Goal: Navigation & Orientation: Find specific page/section

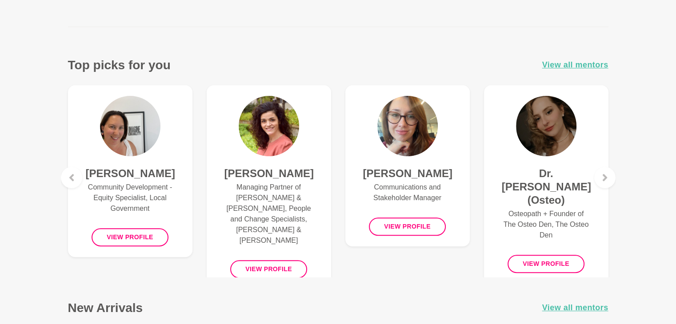
scroll to position [316, 0]
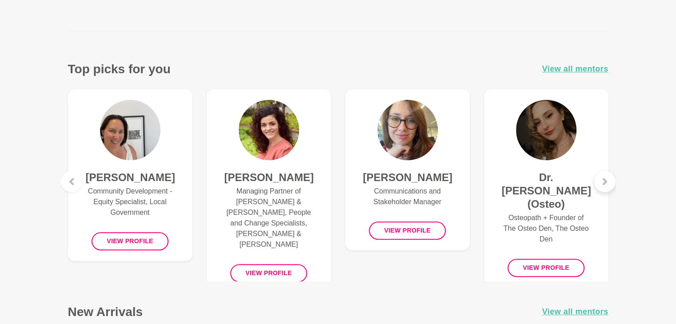
click at [607, 183] on icon at bounding box center [604, 181] width 7 height 7
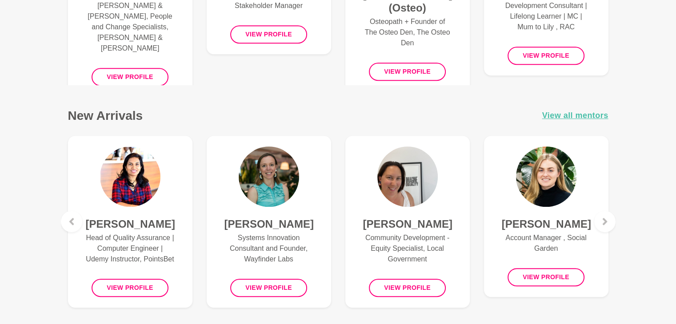
scroll to position [575, 0]
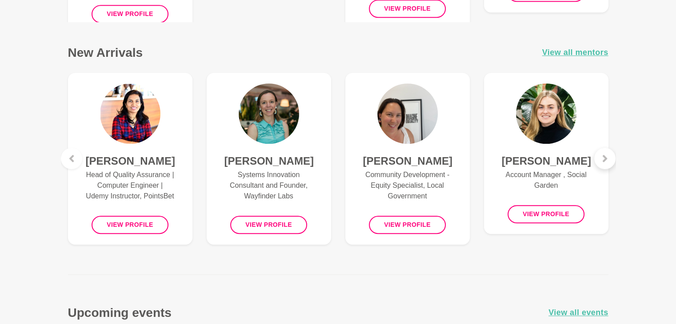
click at [598, 162] on div at bounding box center [604, 158] width 21 height 21
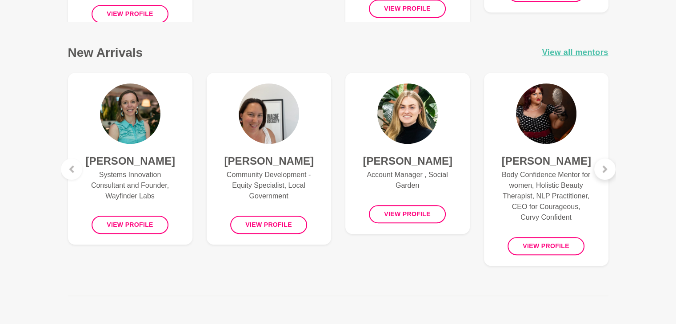
click at [598, 162] on div at bounding box center [604, 169] width 21 height 21
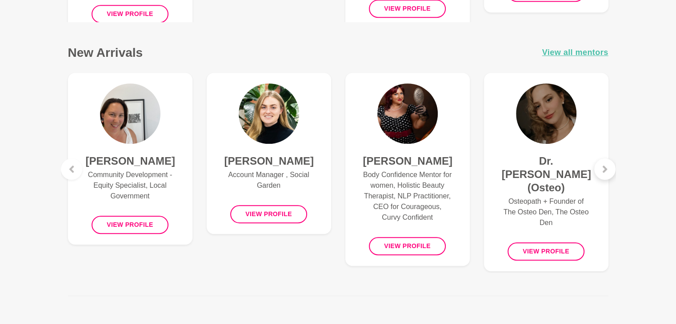
click at [598, 162] on div at bounding box center [604, 169] width 21 height 21
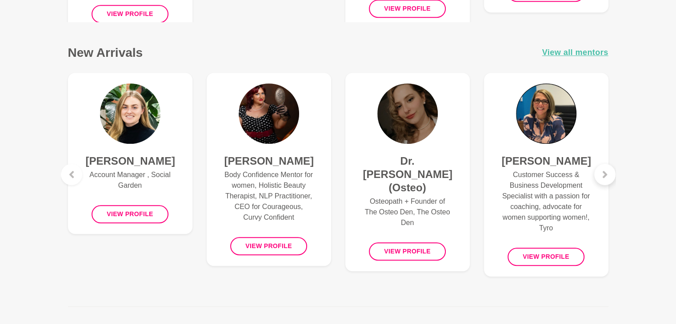
click at [598, 162] on figure "[PERSON_NAME] Customer Success & Business Development Specialist with a passion…" at bounding box center [546, 175] width 124 height 204
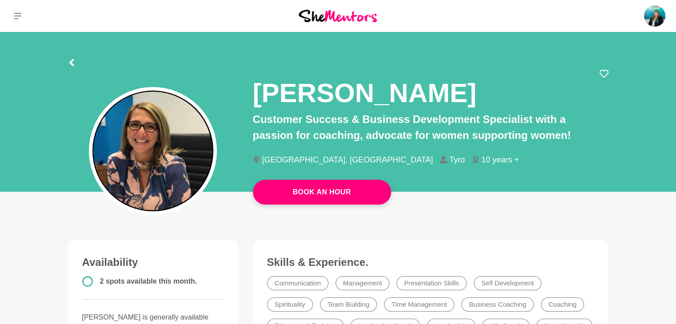
click at [317, 18] on img at bounding box center [337, 16] width 78 height 12
